Goal: Task Accomplishment & Management: Use online tool/utility

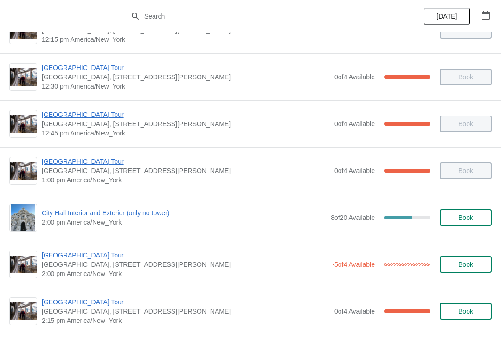
scroll to position [590, 0]
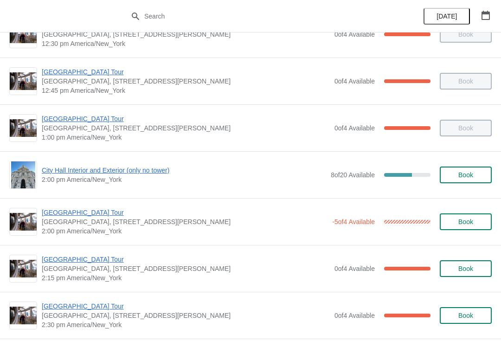
click at [149, 168] on span "City Hall Interior and Exterior (only no tower)" at bounding box center [184, 170] width 285 height 9
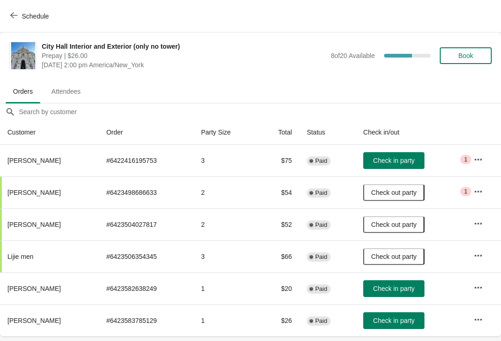
click at [23, 18] on span "Schedule" at bounding box center [35, 16] width 27 height 7
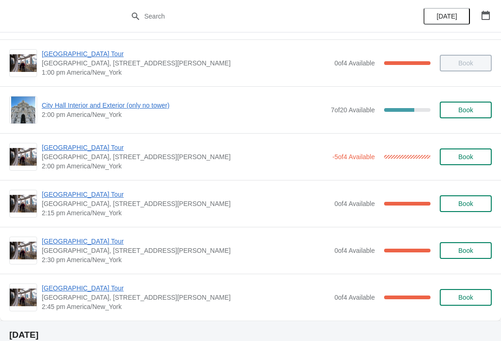
scroll to position [655, 0]
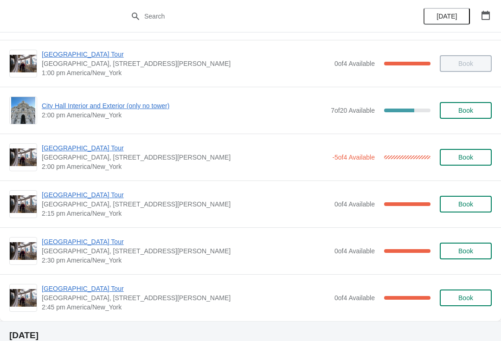
click at [169, 107] on span "City Hall Interior and Exterior (only no tower)" at bounding box center [184, 105] width 285 height 9
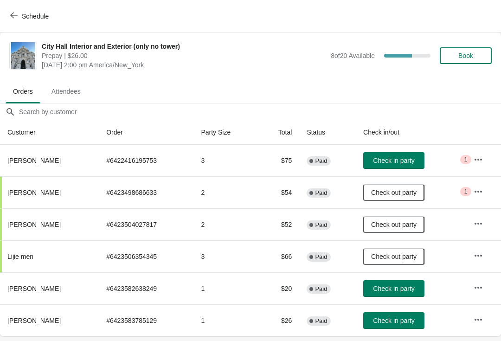
scroll to position [0, 0]
click at [377, 286] on span "Check in party" at bounding box center [393, 288] width 41 height 7
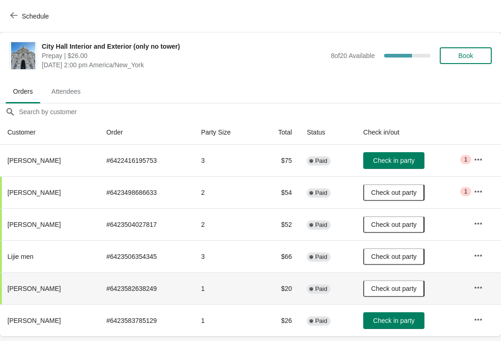
click at [415, 324] on span "Check in party" at bounding box center [393, 320] width 41 height 7
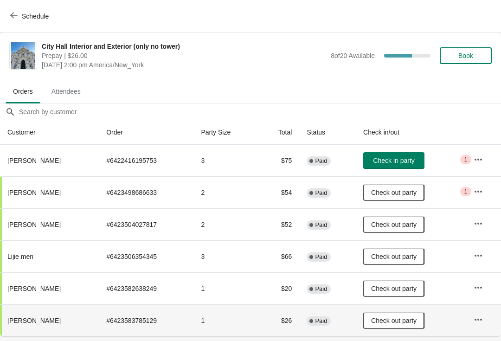
click at [16, 24] on button "Schedule" at bounding box center [31, 16] width 52 height 17
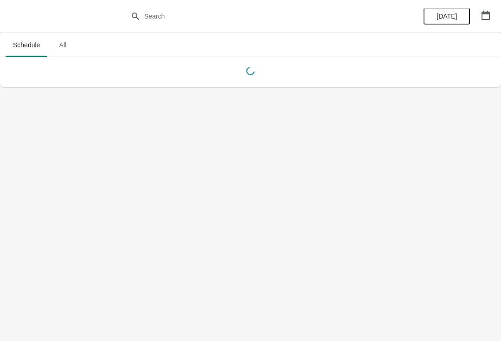
click at [15, 14] on div at bounding box center [250, 16] width 501 height 32
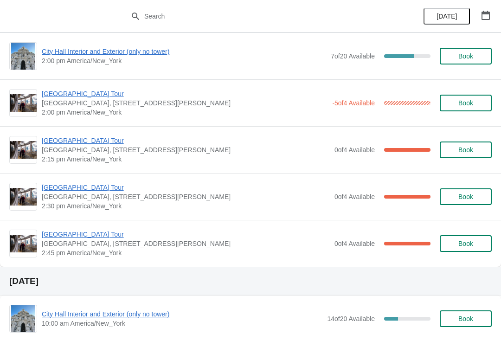
scroll to position [704, 0]
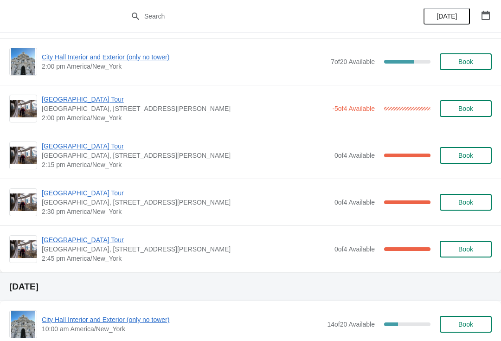
click at [49, 100] on span "[GEOGRAPHIC_DATA] Tour" at bounding box center [185, 99] width 286 height 9
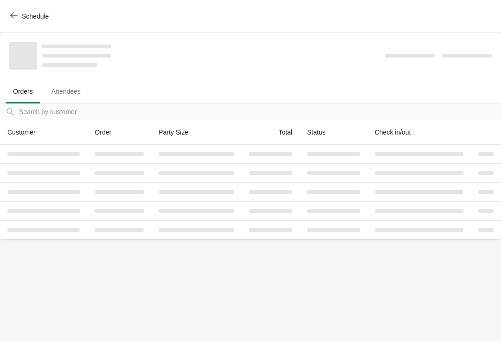
scroll to position [0, 0]
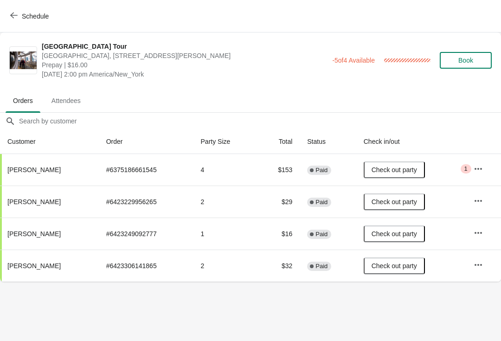
click at [25, 22] on button "Schedule" at bounding box center [31, 16] width 52 height 17
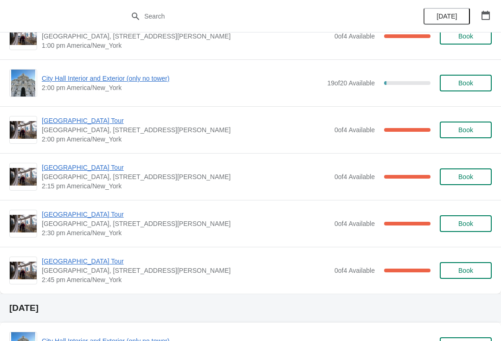
scroll to position [1599, 0]
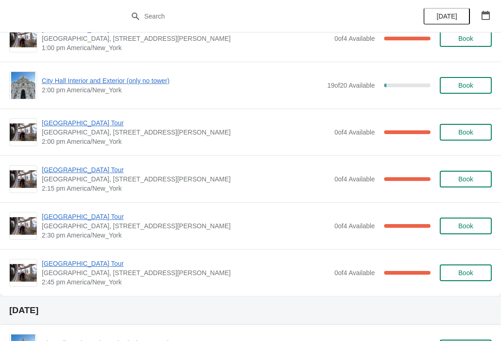
click at [104, 169] on span "[GEOGRAPHIC_DATA] Tour" at bounding box center [186, 169] width 288 height 9
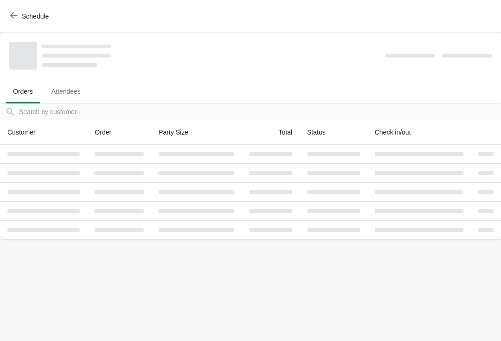
scroll to position [0, 0]
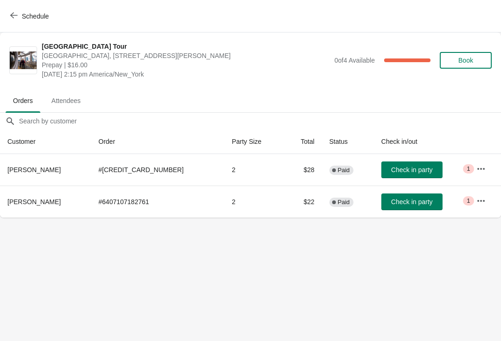
click at [13, 13] on icon "button" at bounding box center [13, 15] width 7 height 7
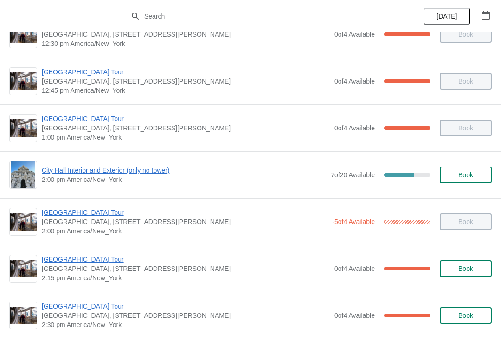
scroll to position [587, 0]
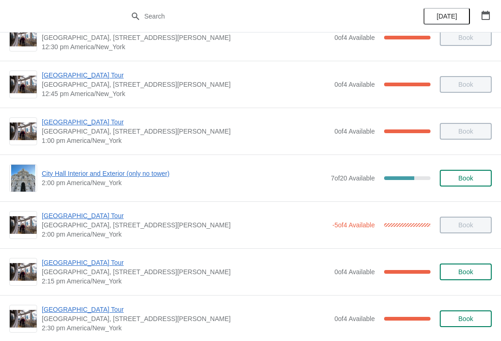
click at [66, 261] on span "[GEOGRAPHIC_DATA] Tour" at bounding box center [186, 262] width 288 height 9
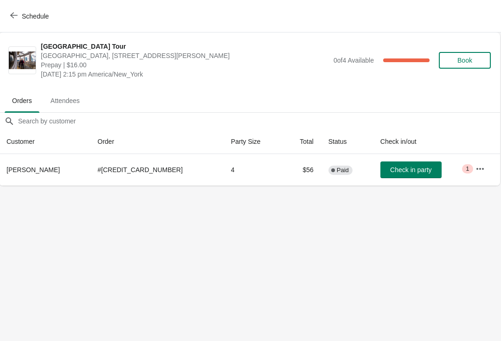
scroll to position [0, 0]
click at [391, 173] on span "Check in party" at bounding box center [411, 169] width 41 height 7
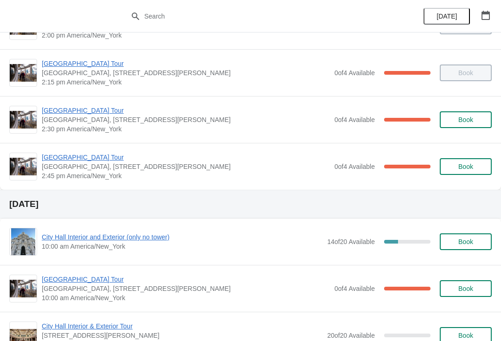
scroll to position [791, 0]
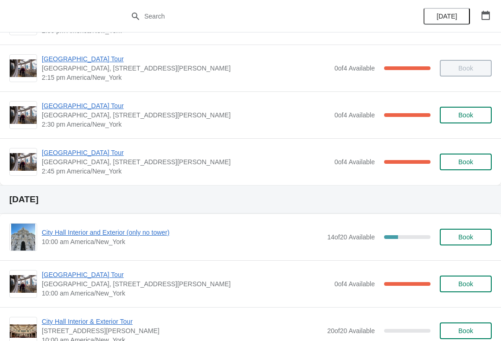
click at [53, 157] on span "[GEOGRAPHIC_DATA] Tour" at bounding box center [186, 152] width 288 height 9
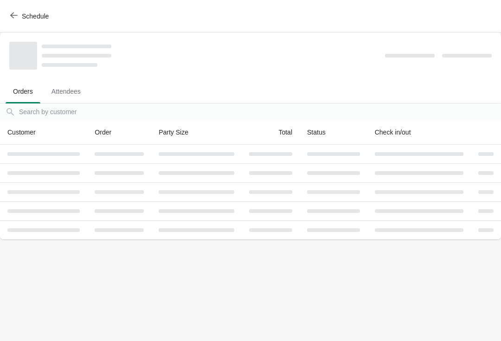
scroll to position [0, 0]
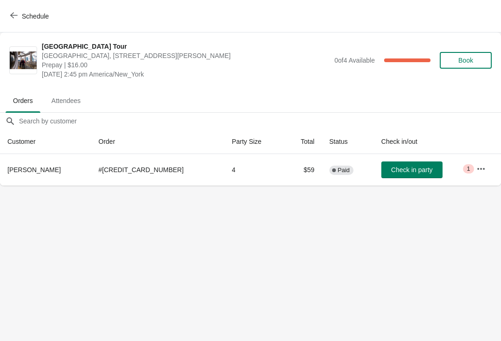
click at [402, 176] on button "Check in party" at bounding box center [412, 170] width 61 height 17
